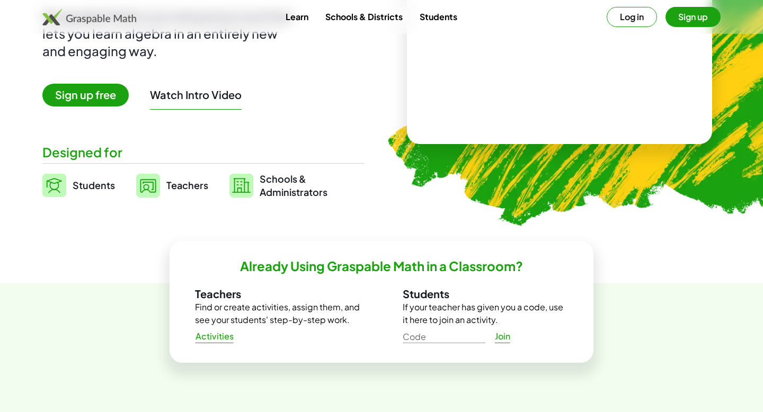
scroll to position [153, 0]
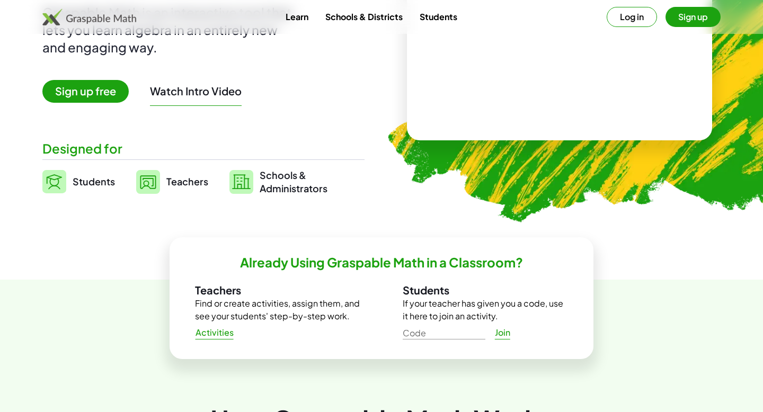
click at [215, 336] on span "Activities" at bounding box center [214, 332] width 39 height 11
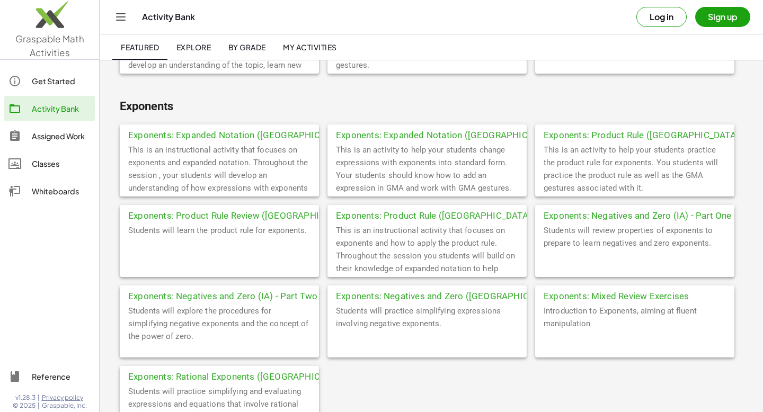
scroll to position [889, 0]
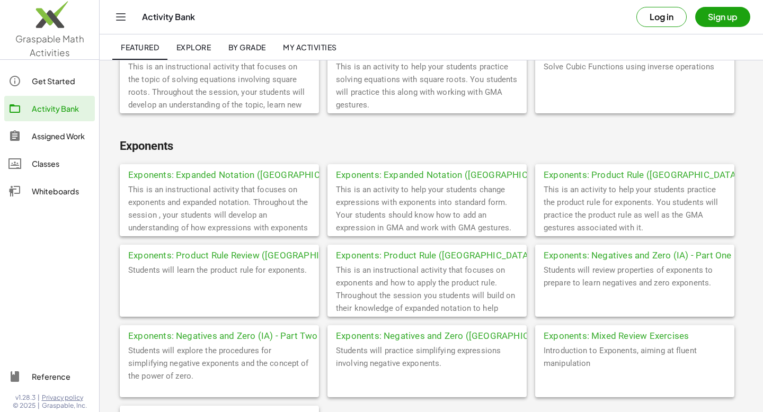
click at [397, 178] on div "Exponents: Expanded Notation (PA)" at bounding box center [426, 173] width 199 height 19
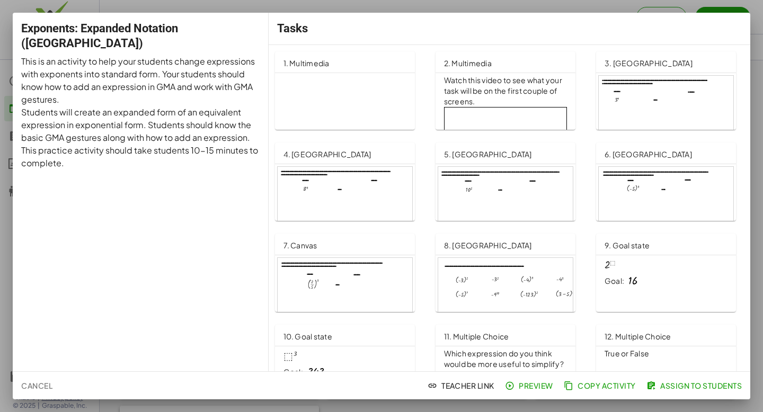
click at [368, 96] on p "Exponents: Expanding Notation" at bounding box center [372, 217] width 178 height 284
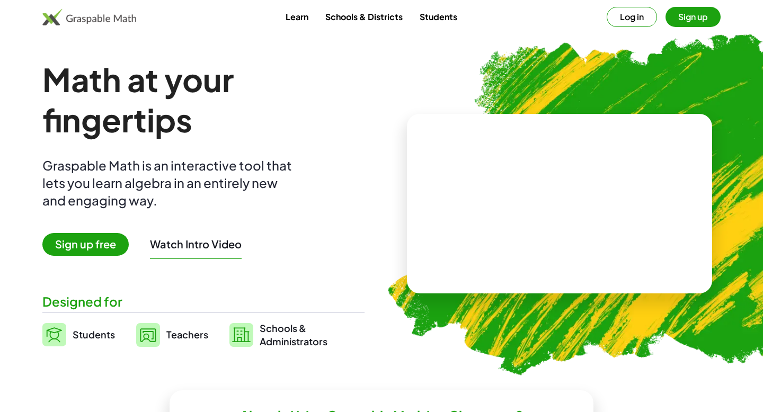
scroll to position [153, 0]
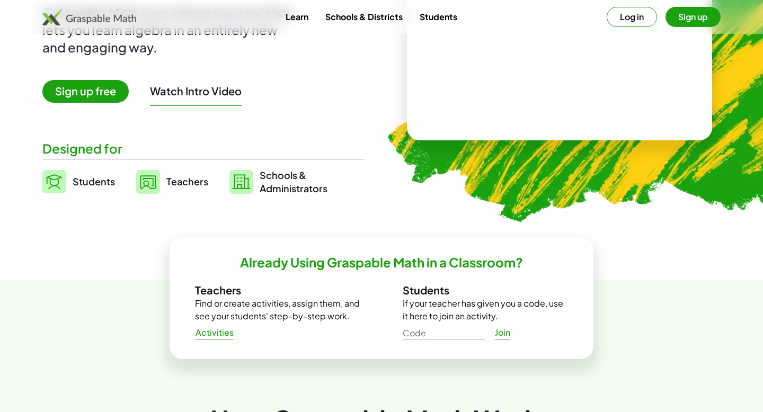
click at [181, 182] on span "Teachers" at bounding box center [187, 181] width 42 height 12
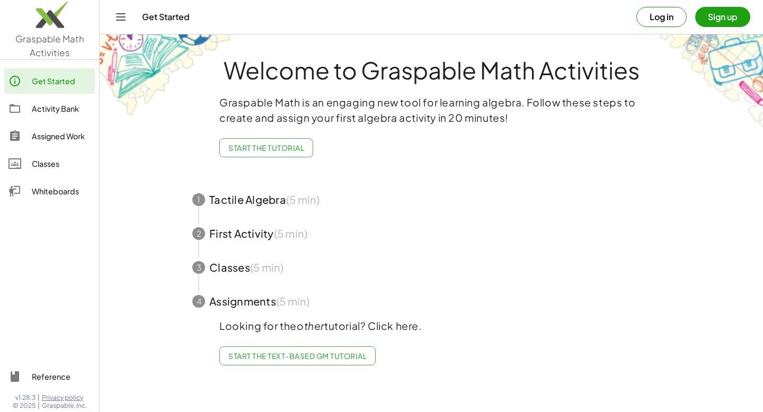
scroll to position [1, 0]
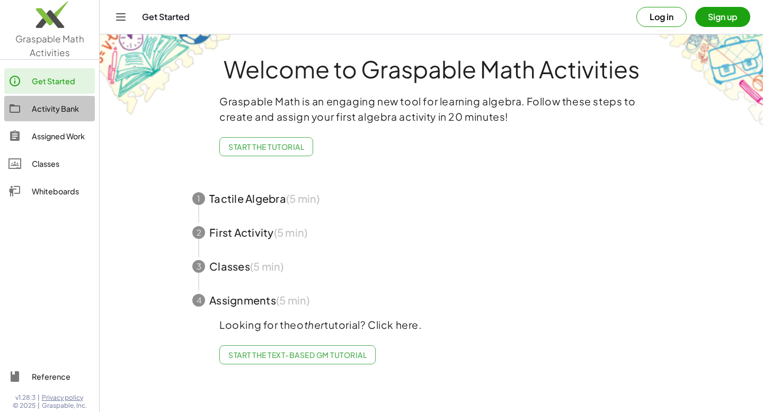
click at [69, 110] on div "Activity Bank" at bounding box center [61, 108] width 59 height 13
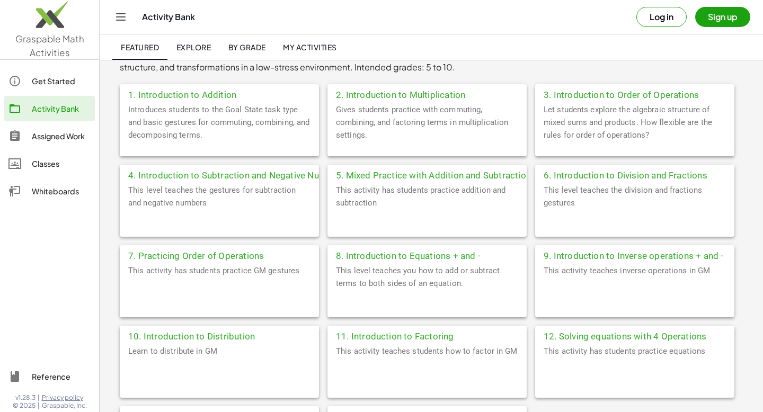
scroll to position [242, 0]
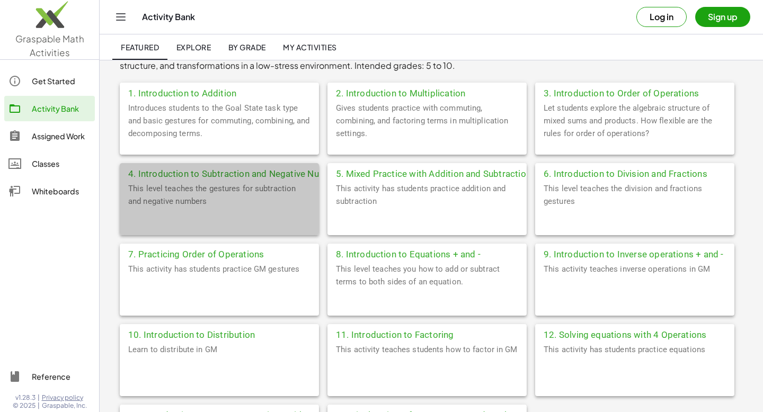
click at [265, 179] on div "4. Introduction to Subtraction and Negative Numbers" at bounding box center [219, 172] width 199 height 19
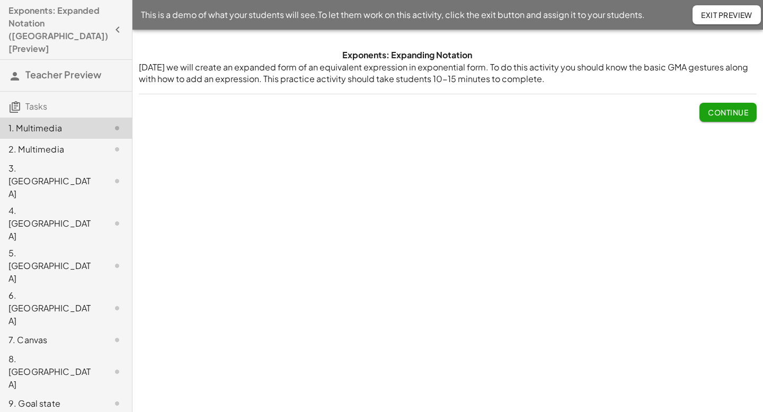
click at [717, 113] on span "Continue" at bounding box center [728, 113] width 40 height 10
